Goal: Contribute content: Add original content to the website for others to see

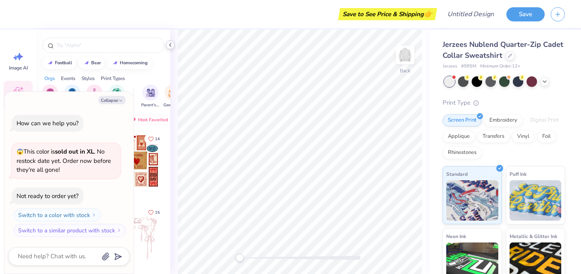
click at [172, 47] on icon at bounding box center [170, 45] width 6 height 6
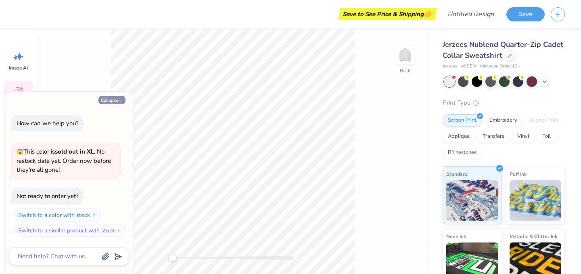
click at [111, 101] on button "Collapse" at bounding box center [112, 100] width 27 height 8
type textarea "x"
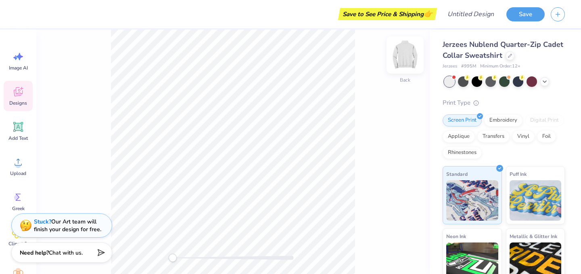
click at [404, 58] on img at bounding box center [405, 55] width 32 height 32
click at [406, 50] on img at bounding box center [405, 55] width 32 height 32
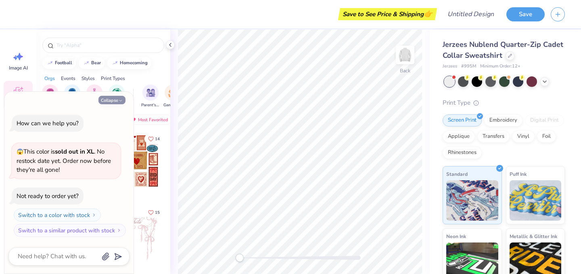
click at [111, 99] on button "Collapse" at bounding box center [112, 100] width 27 height 8
type textarea "x"
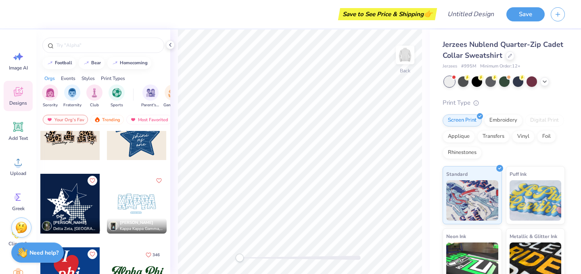
scroll to position [716, 0]
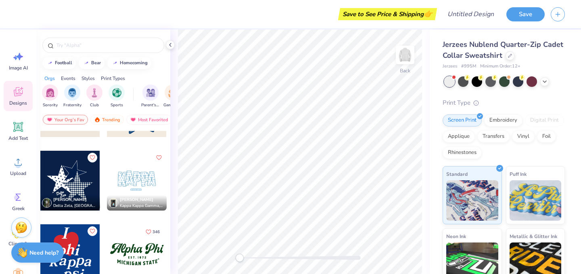
click at [73, 178] on div at bounding box center [70, 181] width 60 height 60
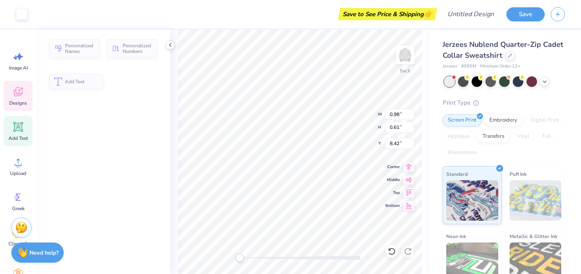
type input "0.98"
type input "0.61"
type input "8.42"
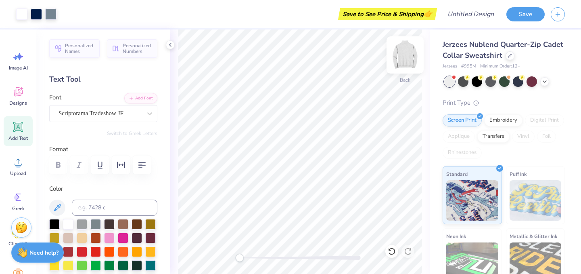
click at [404, 48] on img at bounding box center [405, 55] width 32 height 32
click at [18, 122] on icon at bounding box center [18, 127] width 12 height 12
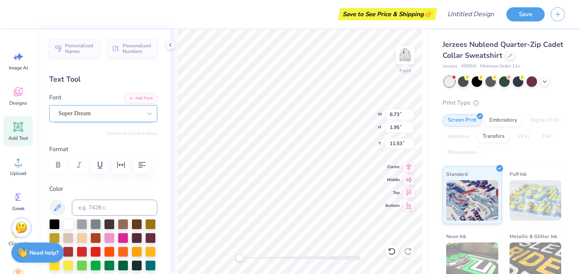
click at [115, 120] on div "Super Dream" at bounding box center [103, 113] width 108 height 17
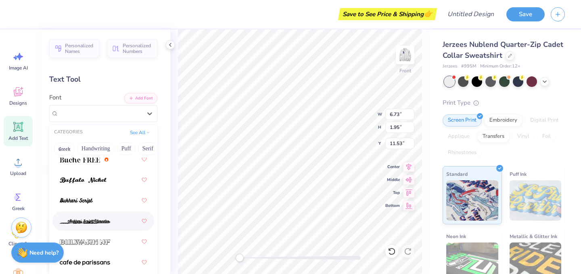
scroll to position [1082, 0]
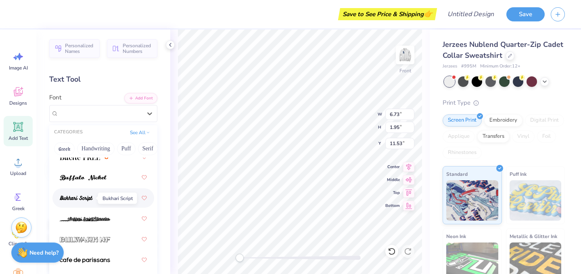
click at [89, 200] on img at bounding box center [76, 198] width 33 height 6
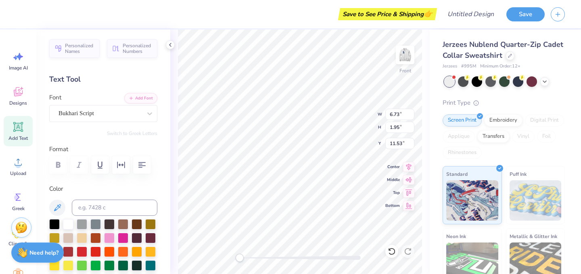
type textarea "T"
type textarea "Sion"
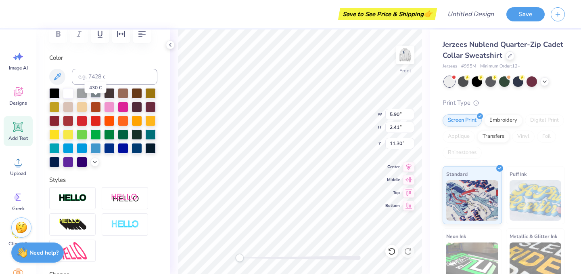
scroll to position [132, 0]
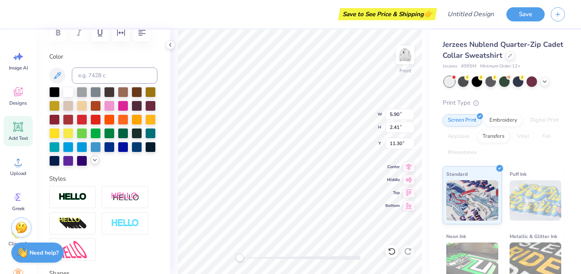
click at [94, 162] on icon at bounding box center [95, 160] width 6 height 6
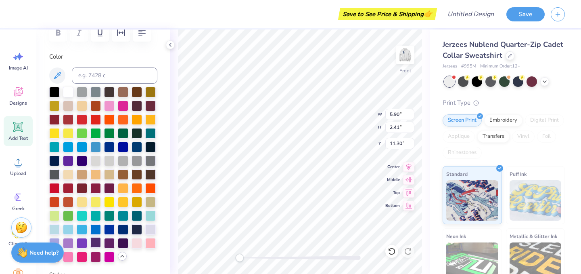
click at [99, 241] on div at bounding box center [95, 242] width 10 height 10
click at [81, 242] on div at bounding box center [82, 242] width 10 height 10
click at [67, 243] on div at bounding box center [68, 242] width 10 height 10
click at [408, 168] on icon at bounding box center [408, 166] width 11 height 10
click at [408, 167] on icon at bounding box center [409, 165] width 5 height 7
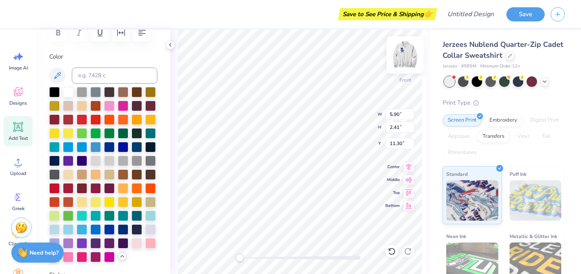
click at [405, 57] on img at bounding box center [405, 55] width 32 height 32
type input "7.94"
type input "3.24"
type input "4.09"
click at [171, 45] on icon at bounding box center [170, 45] width 6 height 6
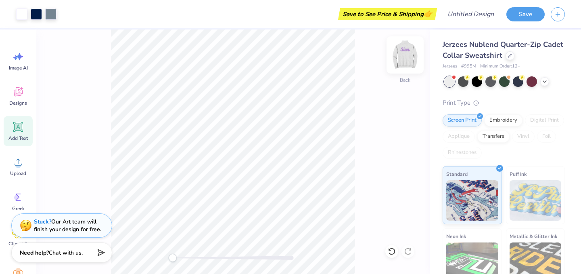
click at [401, 57] on img at bounding box center [405, 55] width 32 height 32
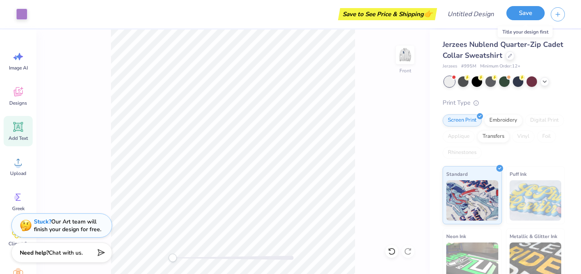
click at [526, 15] on button "Save" at bounding box center [526, 13] width 38 height 14
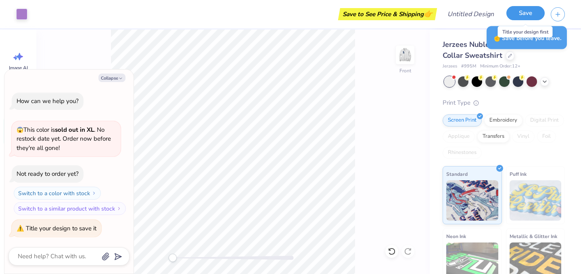
click at [526, 14] on button "Save" at bounding box center [526, 13] width 38 height 14
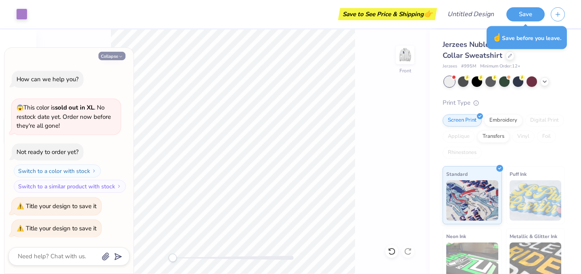
click at [113, 58] on button "Collapse" at bounding box center [112, 56] width 27 height 8
type textarea "x"
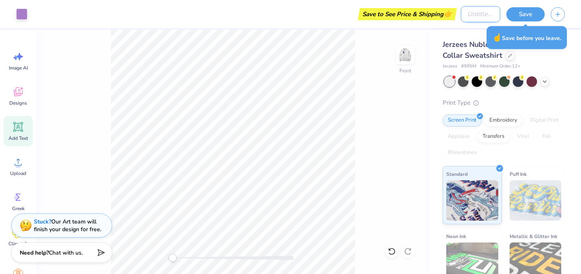
click at [468, 16] on input "Design Title" at bounding box center [481, 14] width 40 height 16
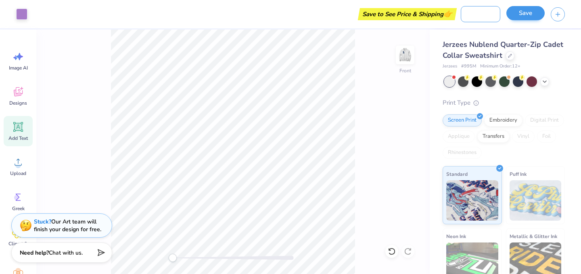
type input "Design for Fall drop"
click at [520, 11] on button "Save" at bounding box center [526, 13] width 38 height 14
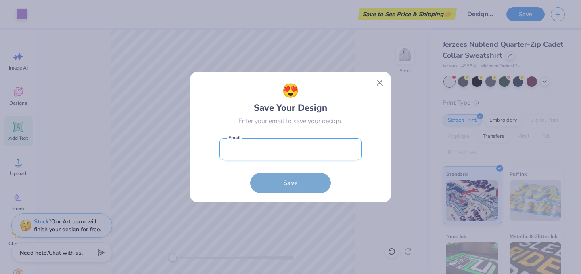
click at [296, 147] on input "email" at bounding box center [291, 149] width 142 height 22
type input "mariana.jankowski@ndsion.edu"
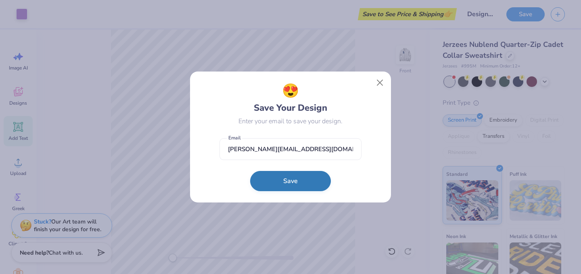
click at [302, 188] on button "Save" at bounding box center [290, 181] width 81 height 20
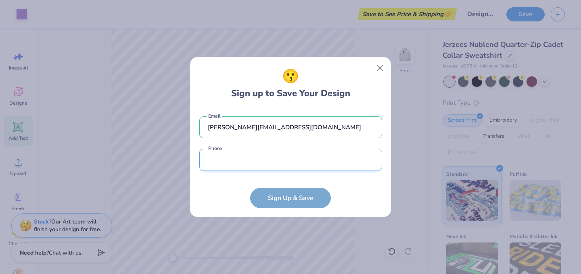
click at [294, 164] on input "tel" at bounding box center [290, 160] width 183 height 22
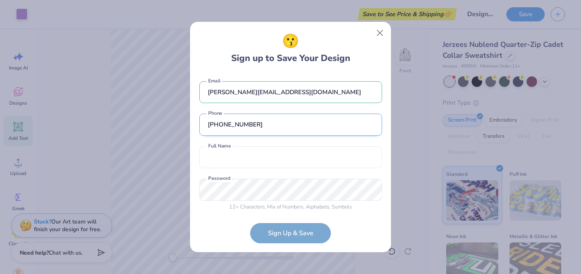
scroll to position [5, 0]
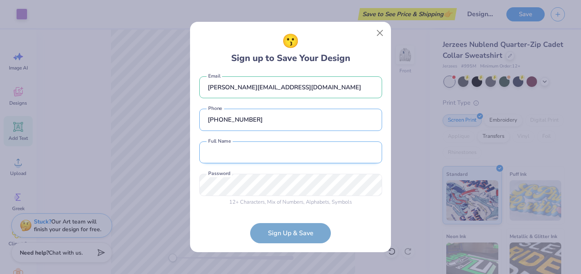
type input "(816) 442-0870"
click at [246, 153] on input "text" at bounding box center [290, 152] width 183 height 22
type input "Mariana Jankowski"
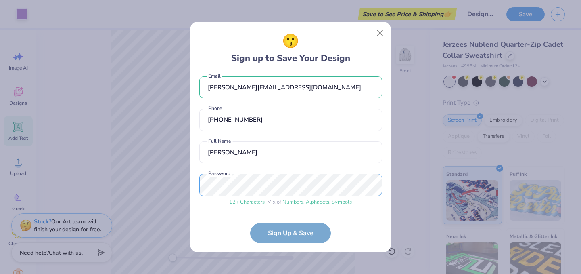
scroll to position [36, 0]
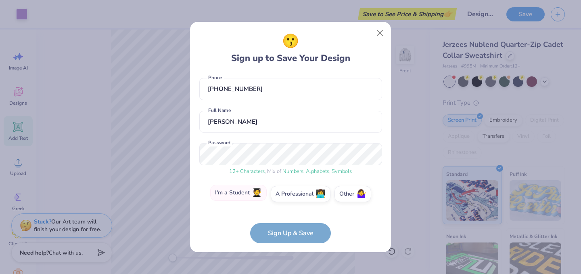
click at [239, 195] on label "I'm a Student 🧑‍🎓" at bounding box center [238, 193] width 57 height 16
click at [288, 229] on input "I'm a Student 🧑‍🎓" at bounding box center [290, 231] width 5 height 5
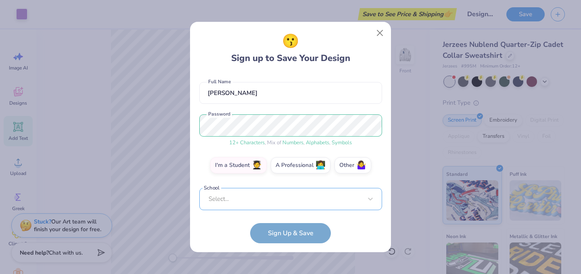
click at [289, 194] on div "Select..." at bounding box center [290, 199] width 183 height 22
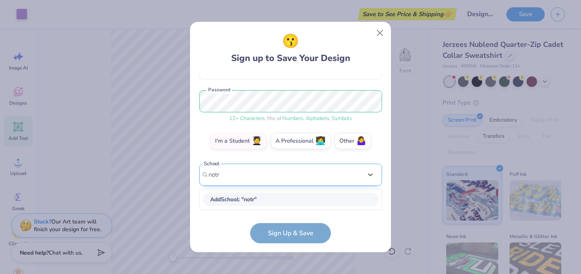
scroll to position [88, 0]
type input "n"
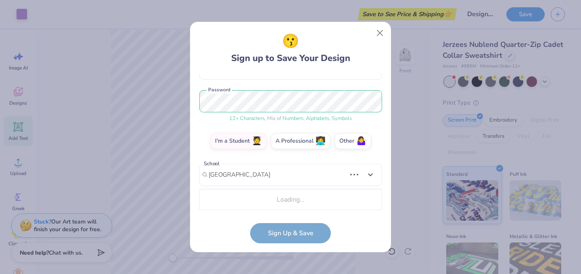
type input "Notre Dame de Sion Highschool"
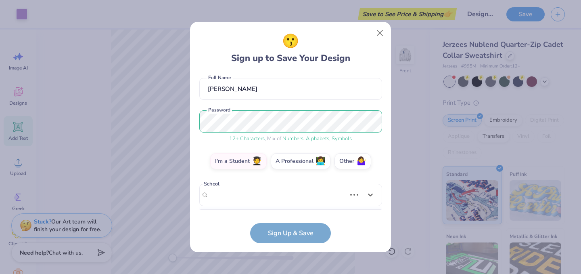
click at [280, 235] on form "mariana.jankowski@ndsion.edu Email (816) 442-0870 Phone Mariana Jankowski Full …" at bounding box center [290, 158] width 183 height 170
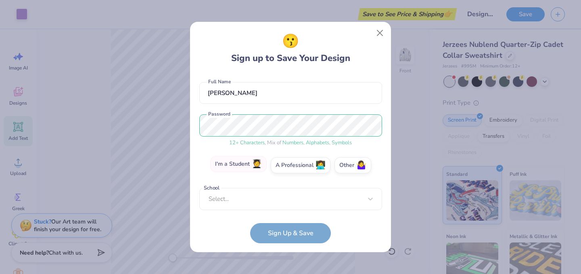
click at [255, 170] on label "I'm a Student 🧑‍🎓" at bounding box center [238, 164] width 57 height 16
click at [288, 229] on input "I'm a Student 🧑‍🎓" at bounding box center [290, 231] width 5 height 5
click at [248, 162] on label "I'm a Student 🧑‍🎓" at bounding box center [238, 164] width 57 height 16
click at [288, 229] on input "I'm a Student 🧑‍🎓" at bounding box center [290, 231] width 5 height 5
click at [252, 201] on div "Select..." at bounding box center [290, 199] width 183 height 22
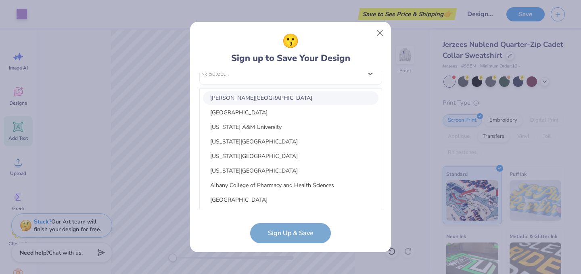
scroll to position [0, 0]
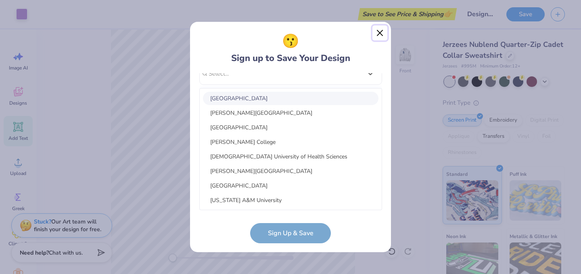
click at [380, 38] on button "Close" at bounding box center [380, 32] width 15 height 15
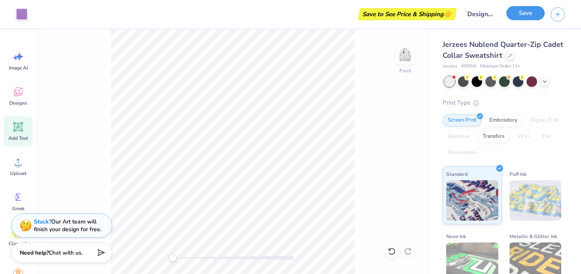
click at [514, 17] on button "Save" at bounding box center [526, 13] width 38 height 14
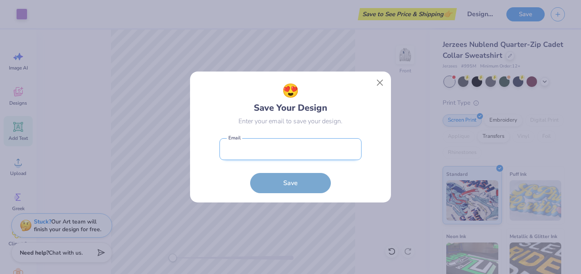
click at [274, 148] on input "email" at bounding box center [291, 149] width 142 height 22
type input "mariana.jankowski@ndsion.edu"
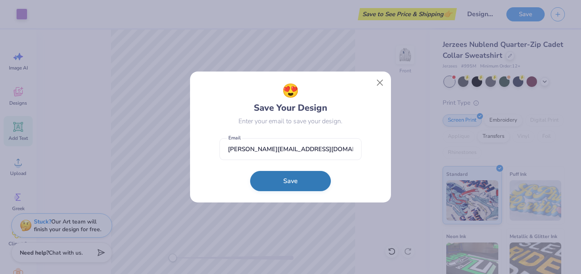
click at [277, 185] on button "Save" at bounding box center [290, 181] width 81 height 20
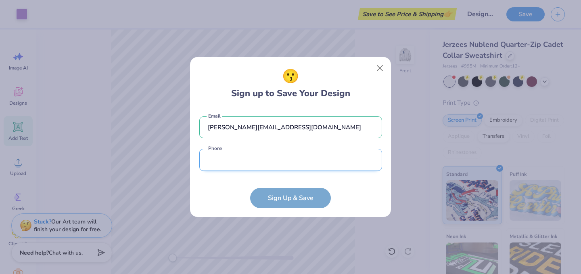
click at [274, 162] on input "tel" at bounding box center [290, 160] width 183 height 22
type input "(816) 442-0870"
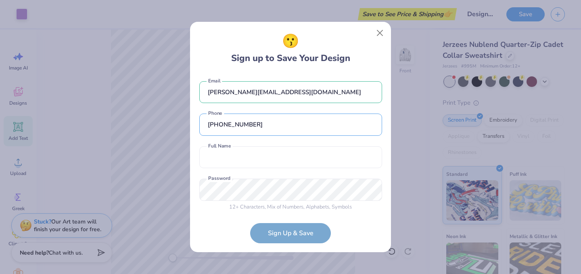
scroll to position [5, 0]
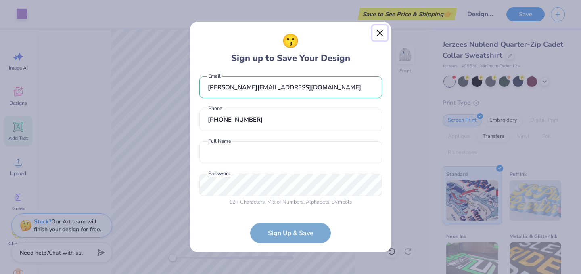
click at [380, 30] on button "Close" at bounding box center [380, 32] width 15 height 15
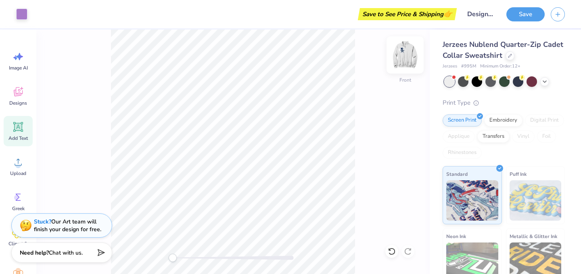
click at [405, 54] on img at bounding box center [405, 55] width 32 height 32
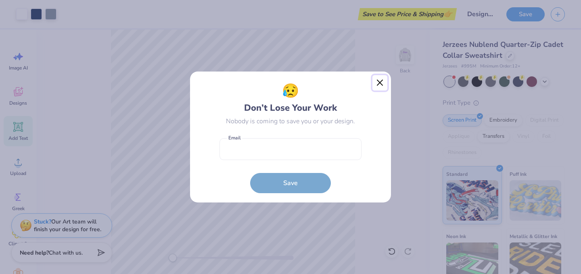
click at [380, 84] on button "Close" at bounding box center [380, 82] width 15 height 15
